Goal: Transaction & Acquisition: Purchase product/service

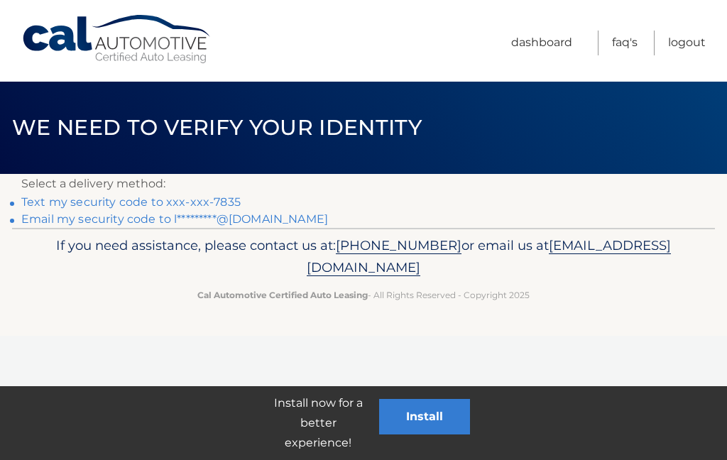
click at [111, 199] on link "Text my security code to xxx-xxx-7835" at bounding box center [131, 201] width 220 height 13
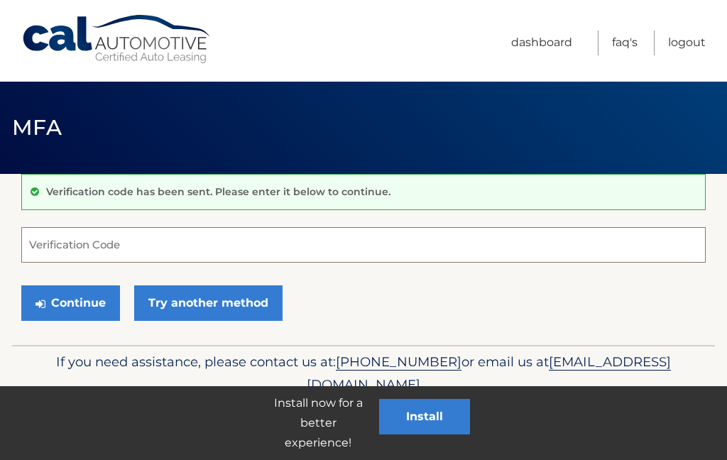
click at [60, 242] on input "Verification Code" at bounding box center [363, 245] width 685 height 36
type input "562848"
click at [77, 299] on button "Continue" at bounding box center [70, 304] width 99 height 36
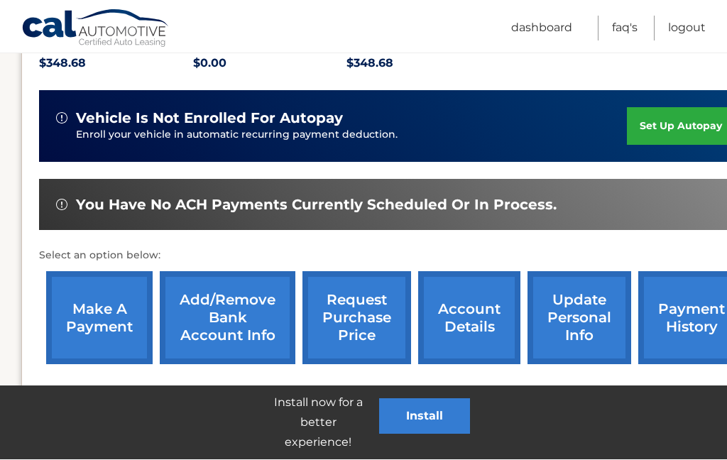
scroll to position [397, 0]
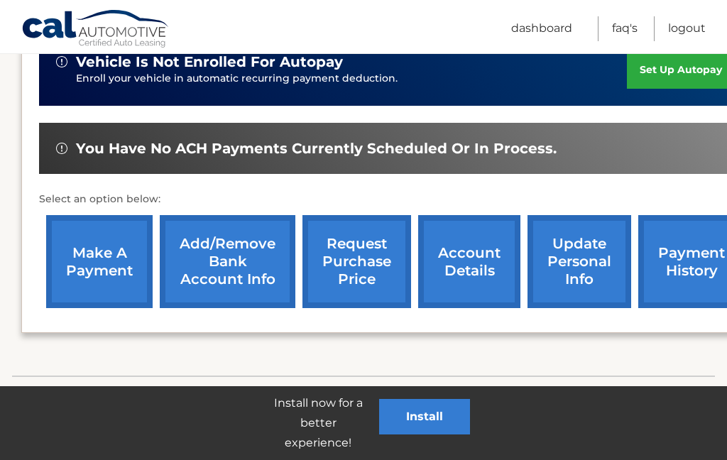
click at [109, 242] on link "make a payment" at bounding box center [99, 261] width 107 height 93
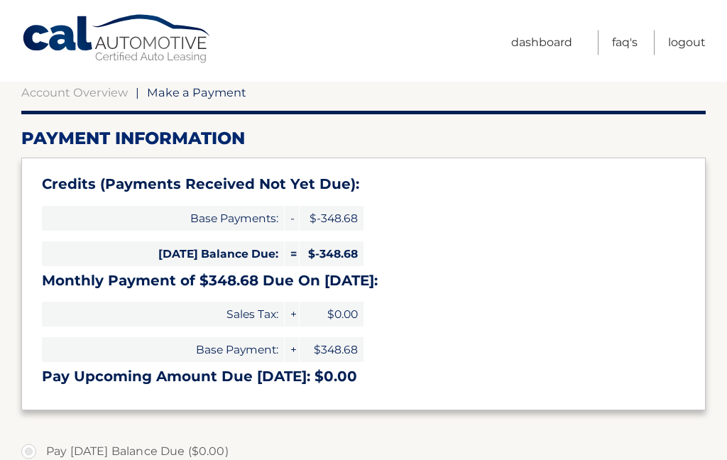
type input "0"
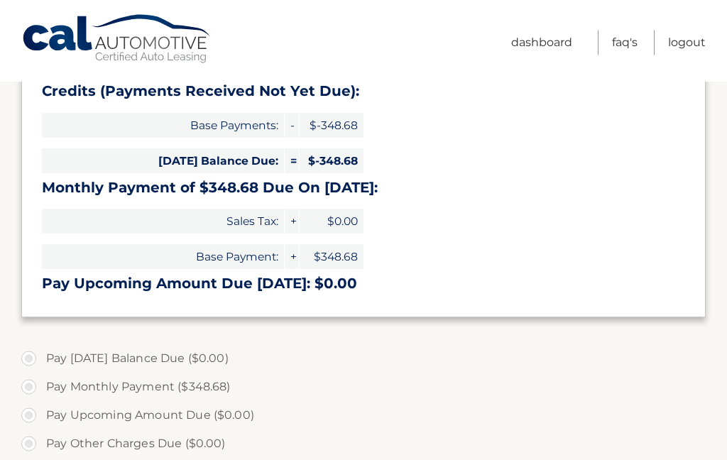
select select "MjNhNDhmMWItN2M3OC00NWQ5LWFlMzktNTM5MjY1YzA0NGE3"
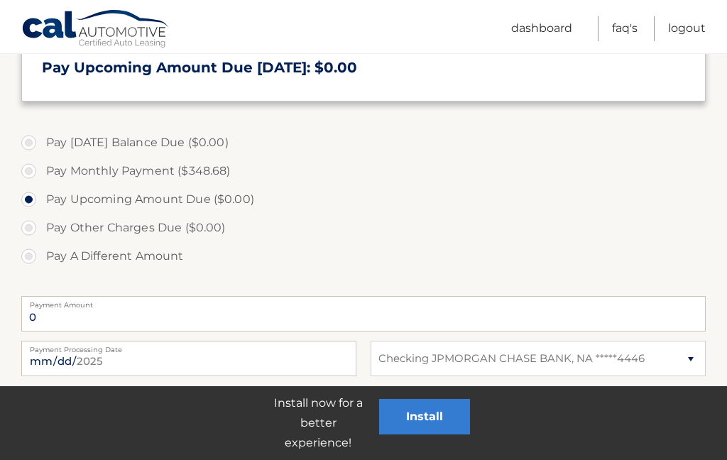
scroll to position [423, 0]
click at [25, 166] on label "Pay Monthly Payment ($348.68)" at bounding box center [363, 172] width 685 height 28
click at [27, 166] on input "Pay Monthly Payment ($348.68)" at bounding box center [34, 169] width 14 height 23
radio input "true"
type input "348.68"
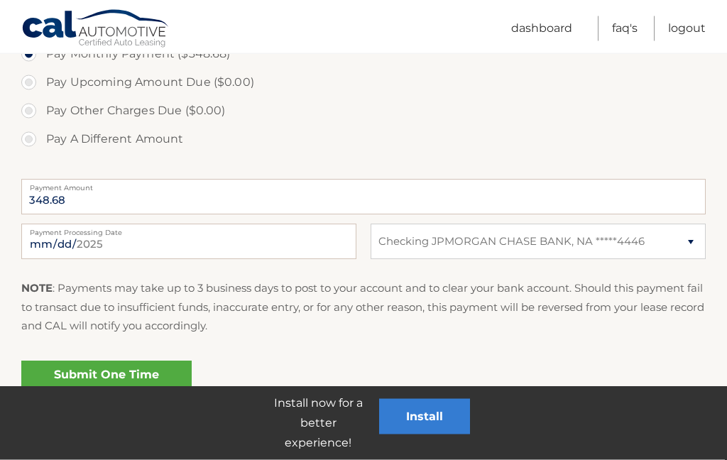
scroll to position [541, 0]
click at [260, 252] on input "2025-08-27" at bounding box center [188, 242] width 335 height 36
click at [698, 243] on select "Select Bank Account Checking JPMORGAN CHASE BANK, NA *****4446" at bounding box center [538, 242] width 335 height 36
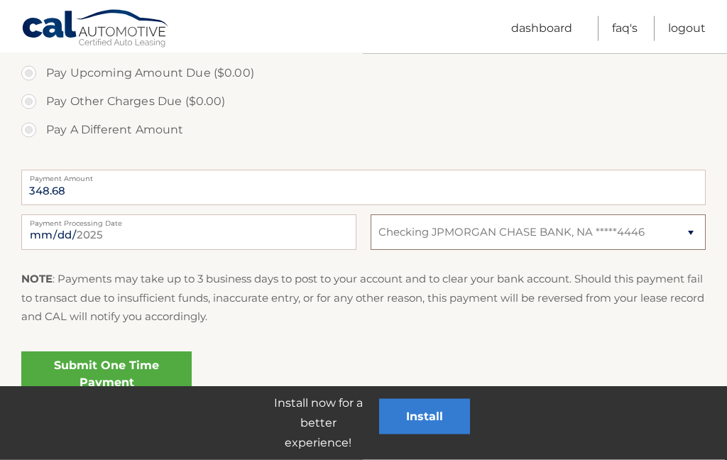
scroll to position [553, 0]
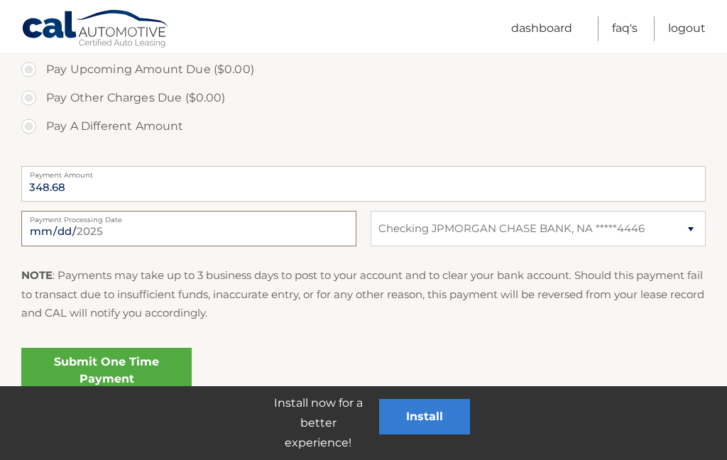
click at [262, 222] on input "2025-08-27" at bounding box center [188, 229] width 335 height 36
type input "2025-09-02"
click at [107, 374] on link "Submit One Time Payment" at bounding box center [106, 370] width 170 height 45
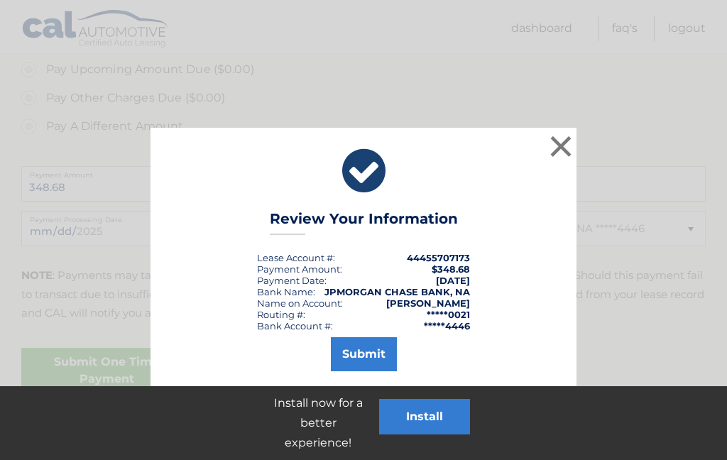
click at [365, 348] on button "Submit" at bounding box center [364, 354] width 66 height 34
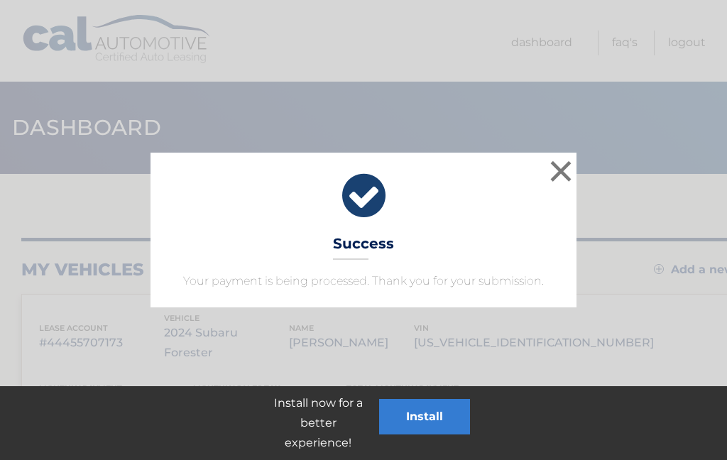
click at [568, 173] on button "×" at bounding box center [561, 171] width 28 height 28
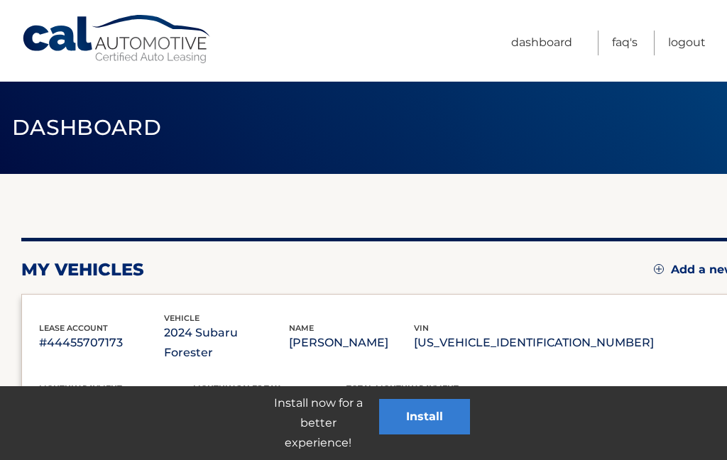
click at [686, 38] on link "Logout" at bounding box center [687, 43] width 38 height 25
